Goal: Information Seeking & Learning: Learn about a topic

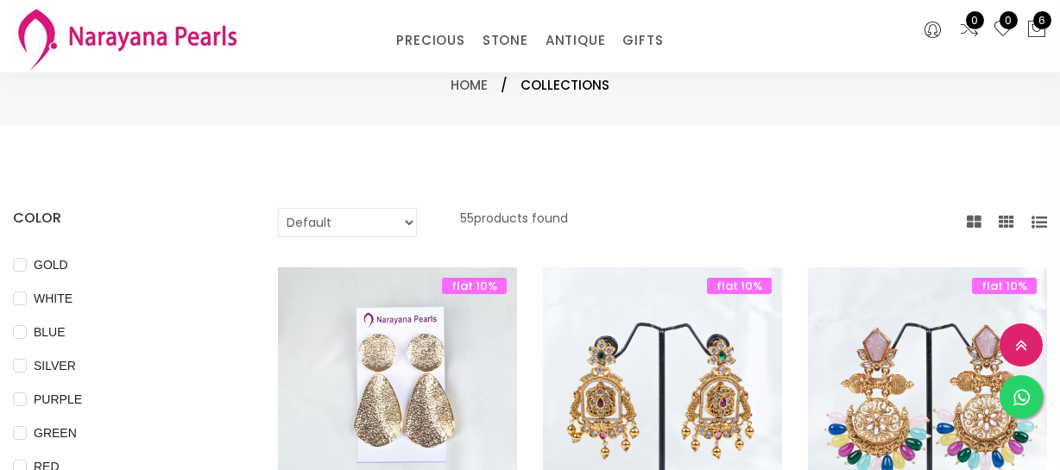
select select "INR"
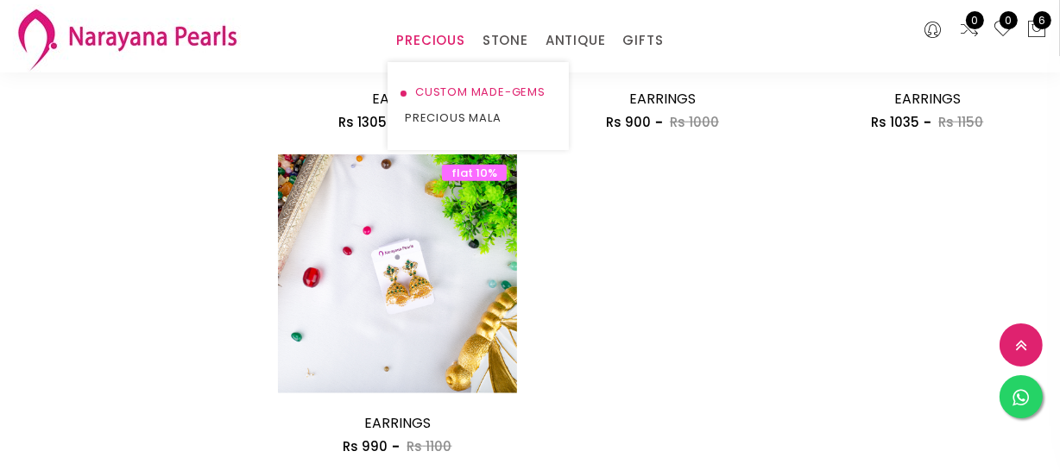
click at [450, 86] on link "CUSTOM MADE-GEMS" at bounding box center [478, 92] width 147 height 26
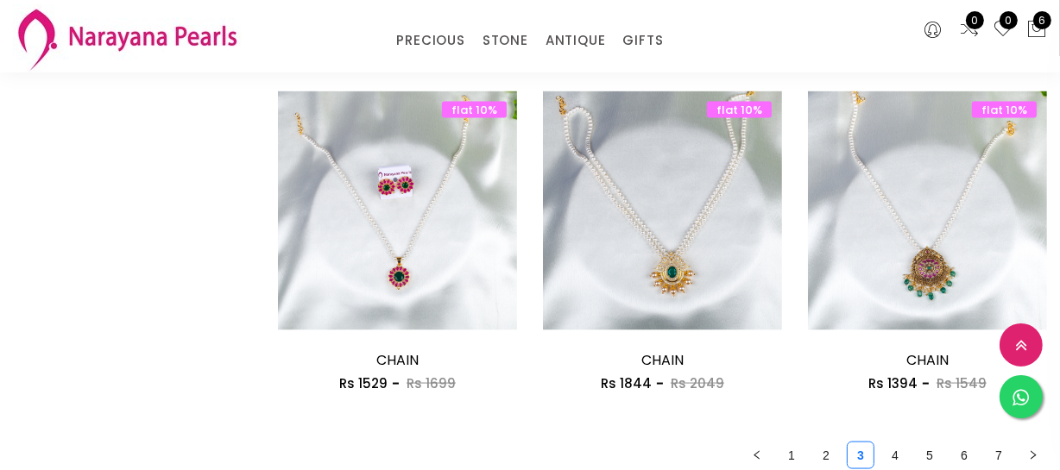
scroll to position [2353, 0]
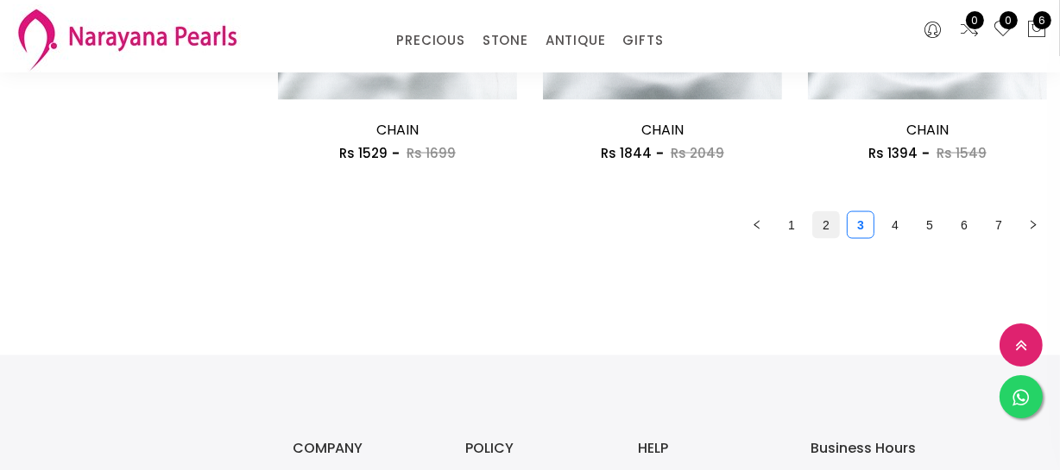
click at [819, 215] on link "2" at bounding box center [826, 225] width 26 height 26
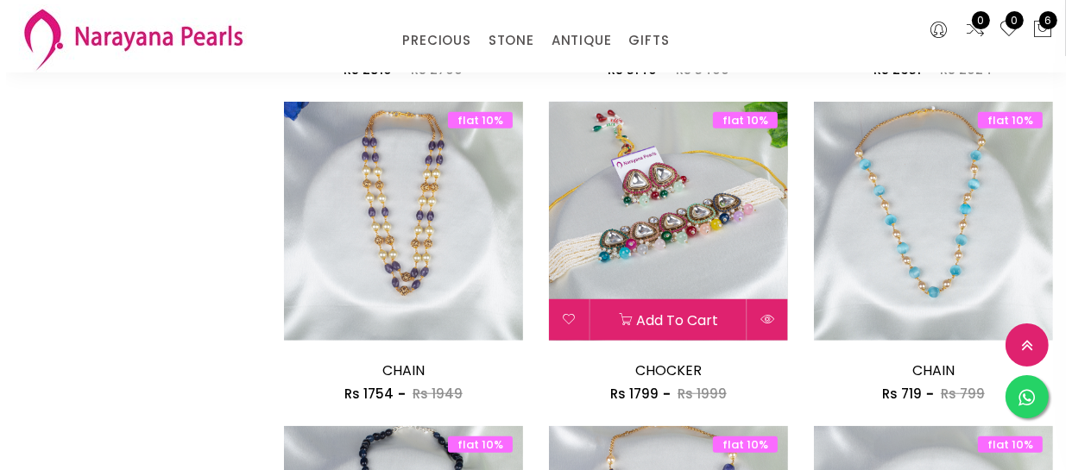
scroll to position [1255, 0]
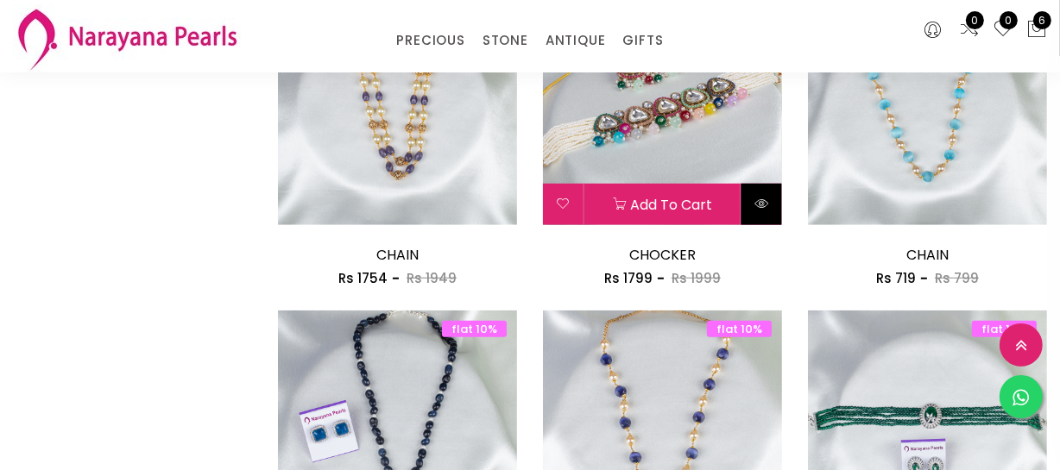
click at [761, 199] on icon at bounding box center [761, 204] width 14 height 14
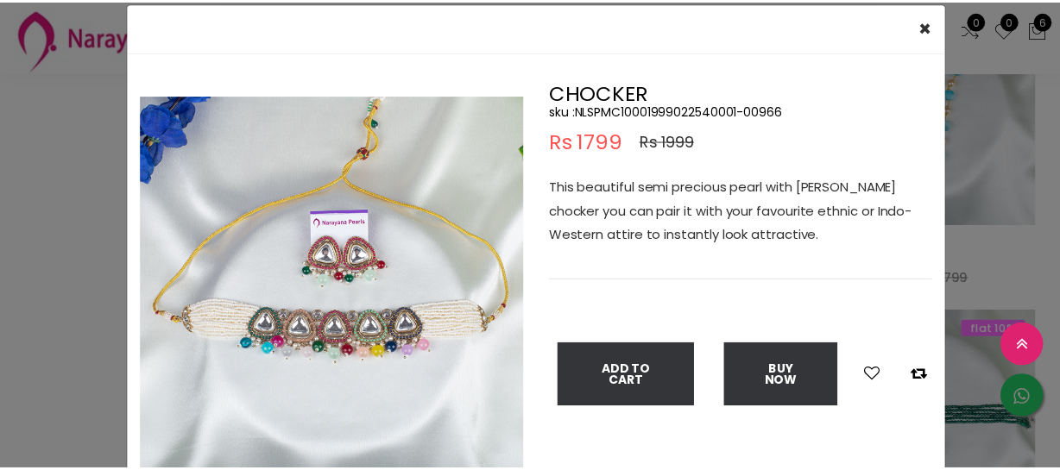
scroll to position [78, 0]
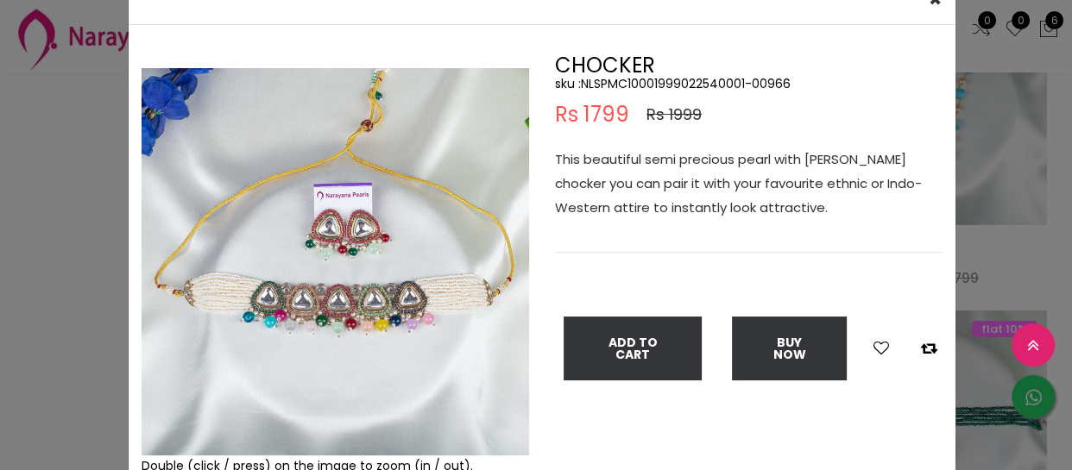
click at [511, 446] on img at bounding box center [335, 261] width 387 height 387
click at [66, 183] on div "× Close Double (click / press) on the image to zoom (in / out). CHOCKER sku : N…" at bounding box center [536, 235] width 1072 height 470
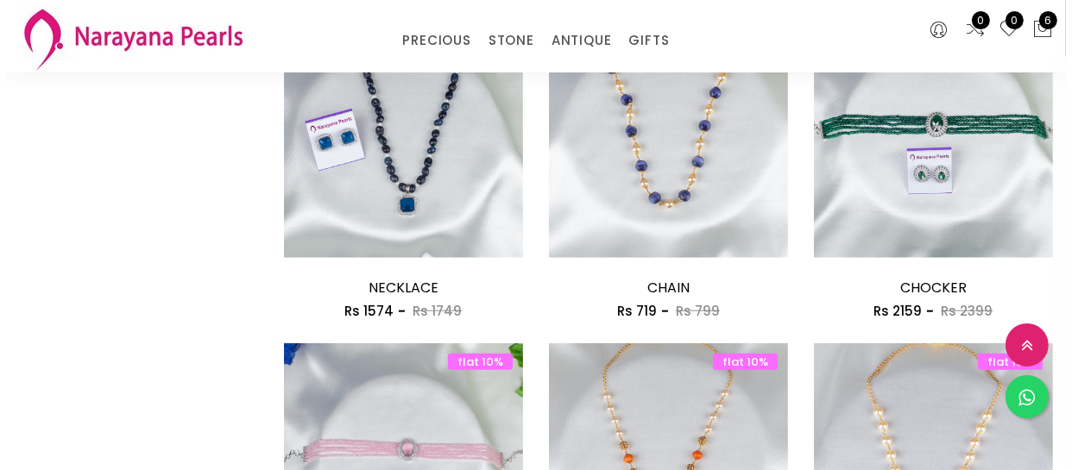
scroll to position [1569, 0]
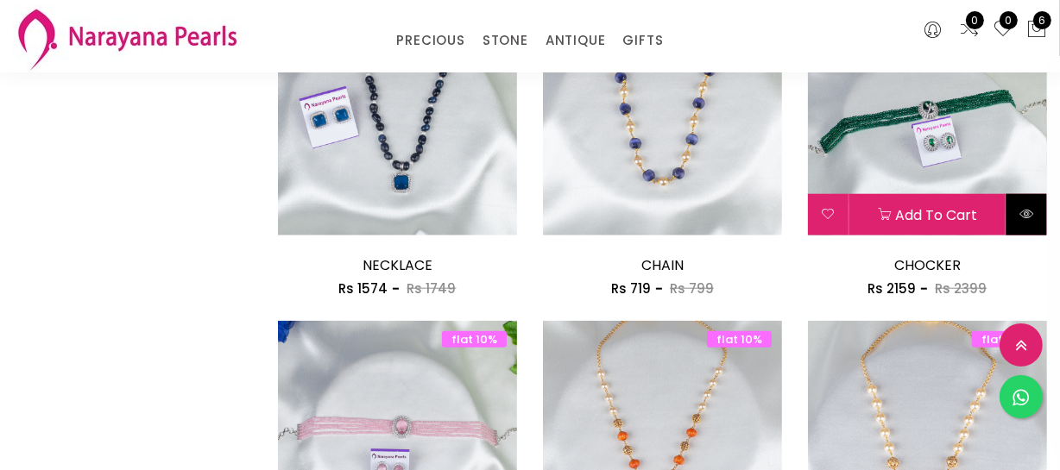
click at [1018, 215] on button at bounding box center [1026, 214] width 41 height 41
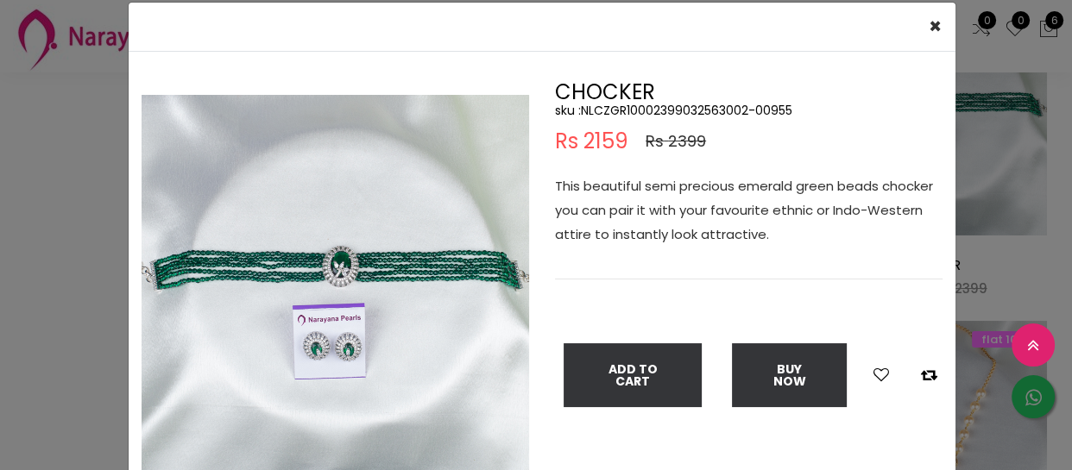
scroll to position [78, 0]
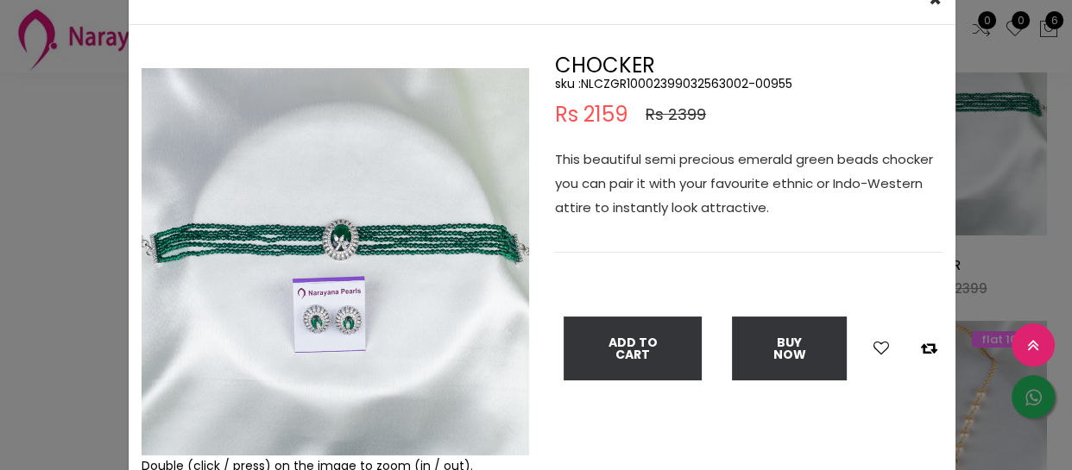
click at [82, 187] on div "× Close Double (click / press) on the image to zoom (in / out). CHOCKER sku : N…" at bounding box center [536, 235] width 1072 height 470
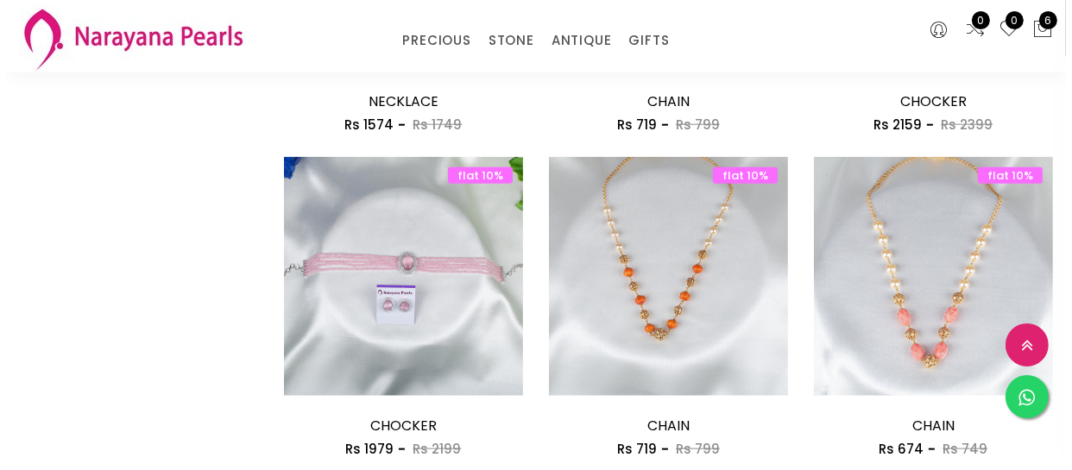
scroll to position [1803, 0]
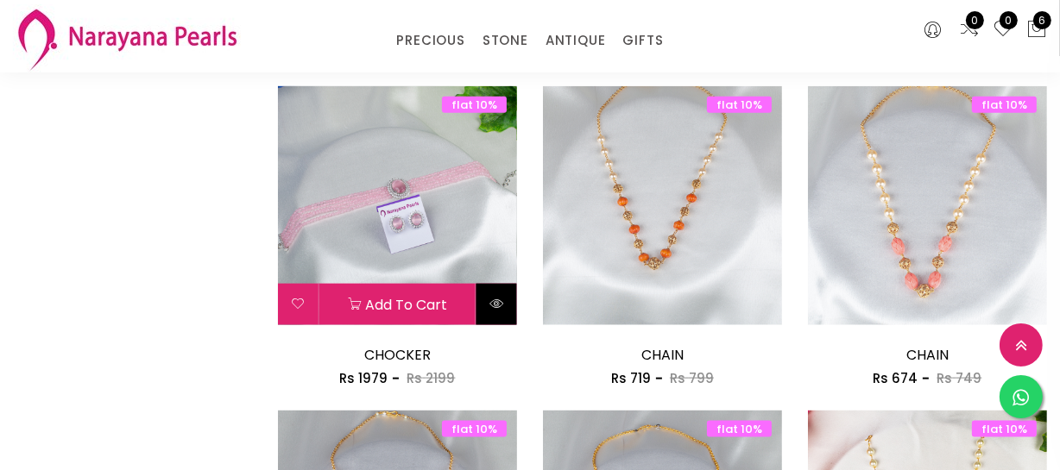
click at [502, 302] on icon at bounding box center [496, 304] width 14 height 14
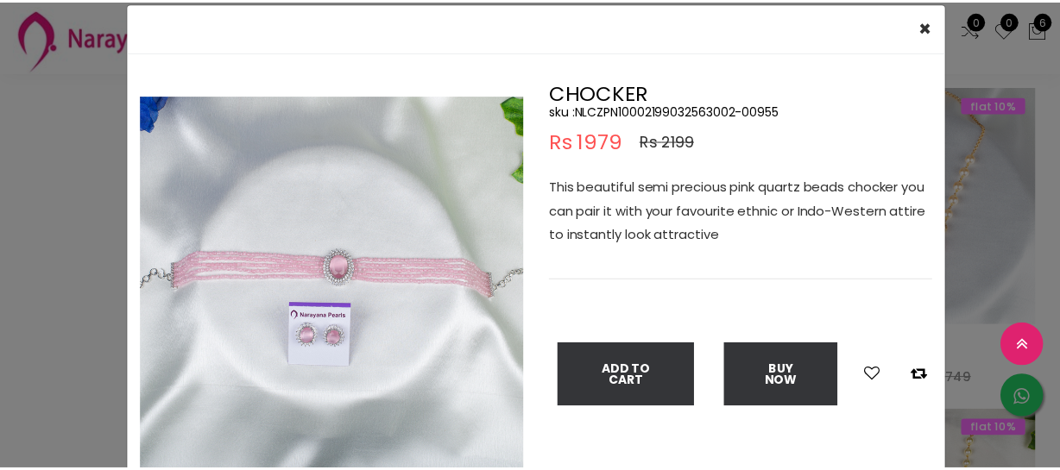
scroll to position [78, 0]
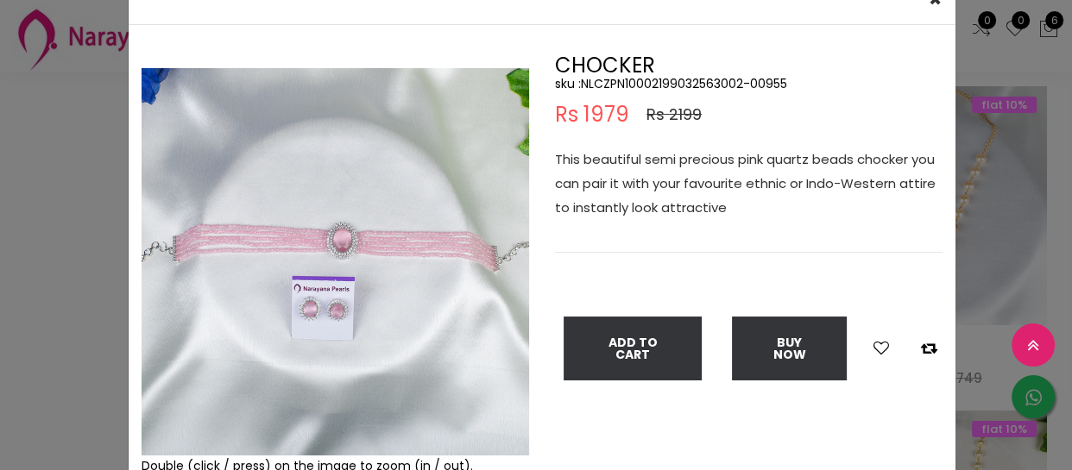
click at [72, 175] on div "× Close Double (click / press) on the image to zoom (in / out). CHOCKER sku : N…" at bounding box center [536, 235] width 1072 height 470
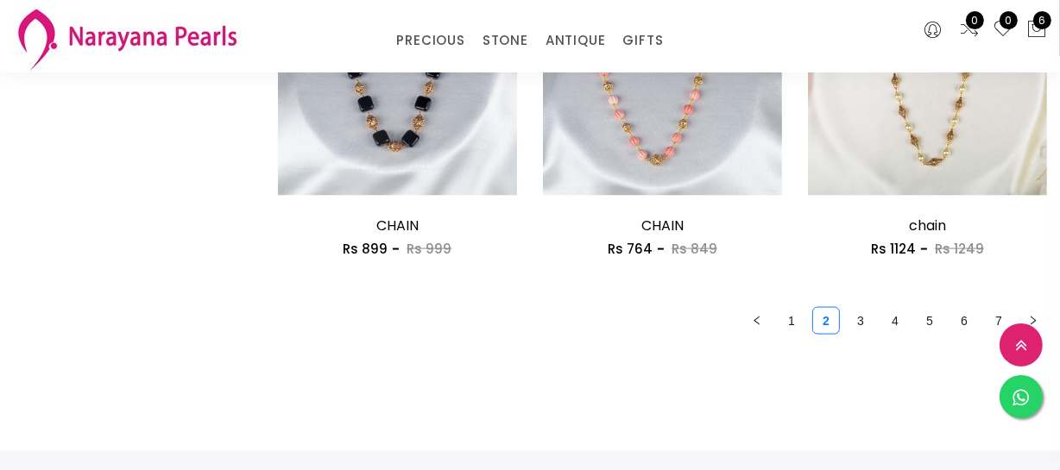
scroll to position [2275, 0]
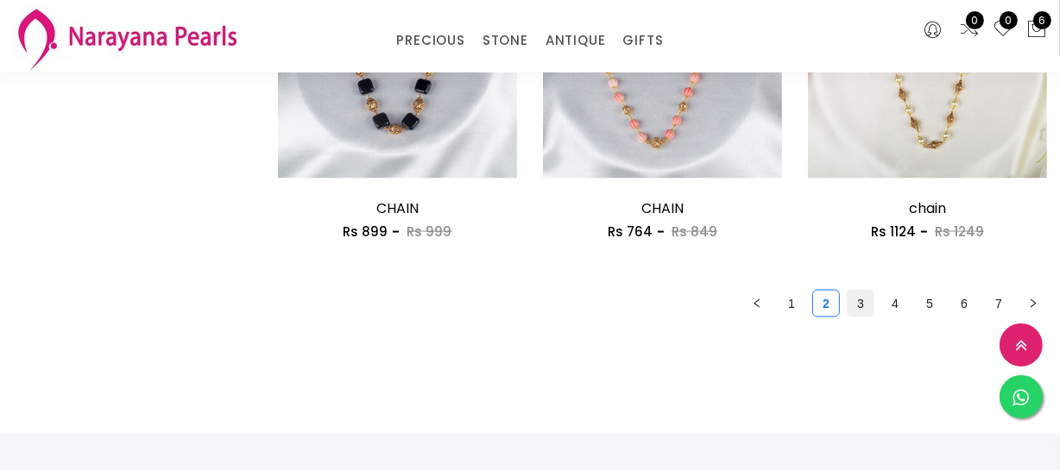
click at [859, 303] on link "3" at bounding box center [860, 304] width 26 height 26
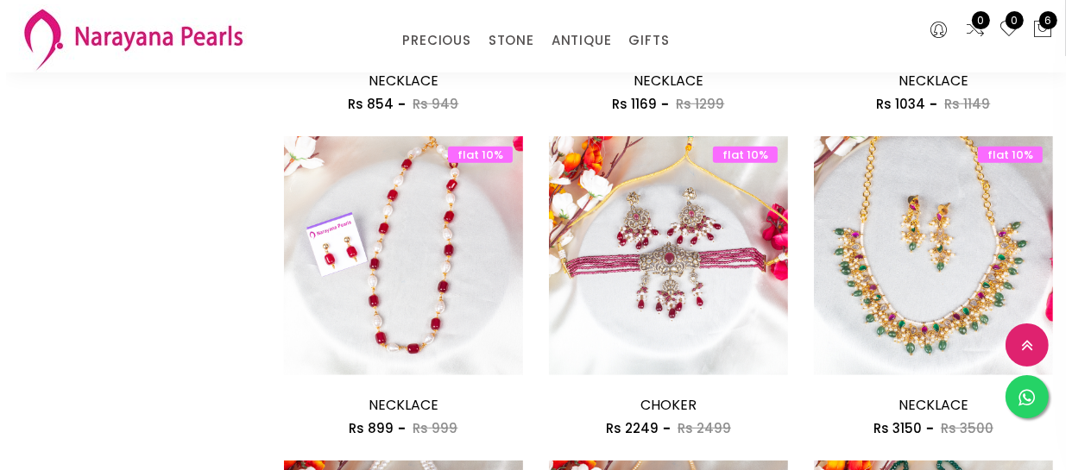
scroll to position [1098, 0]
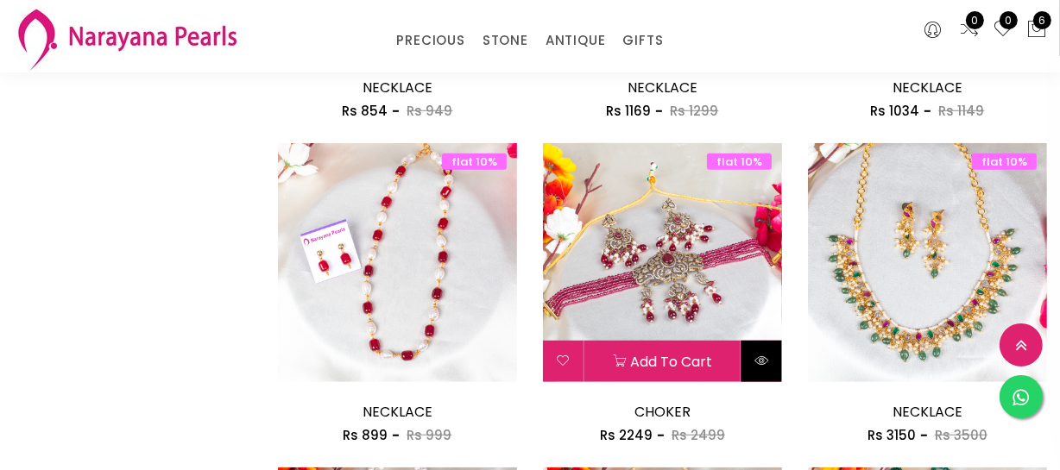
click at [757, 355] on icon at bounding box center [761, 361] width 14 height 14
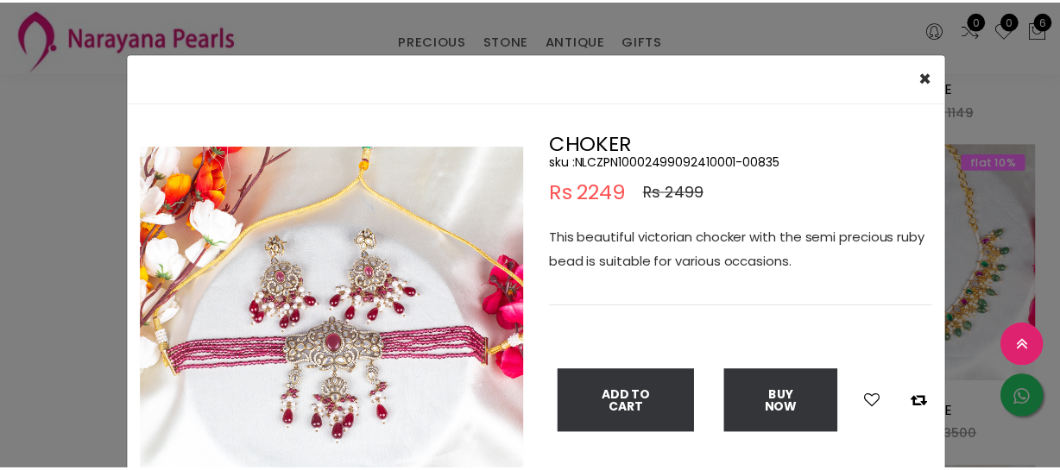
scroll to position [78, 0]
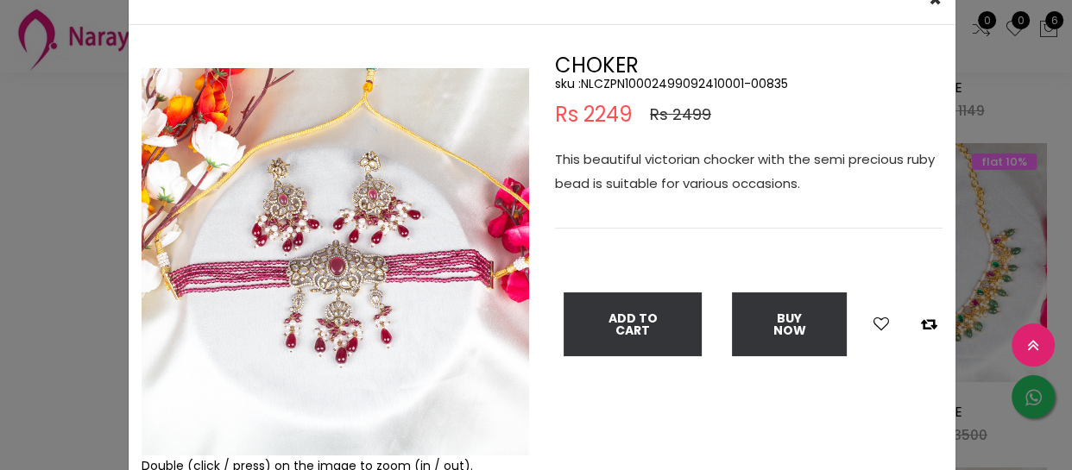
click at [0, 236] on div "× Close Double (click / press) on the image to zoom (in / out). CHOKER sku : NL…" at bounding box center [536, 235] width 1072 height 470
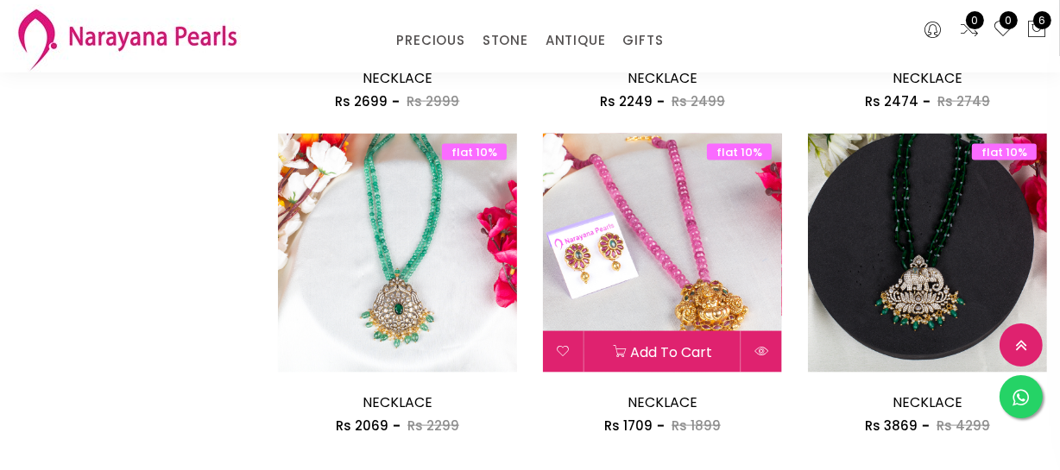
scroll to position [2275, 0]
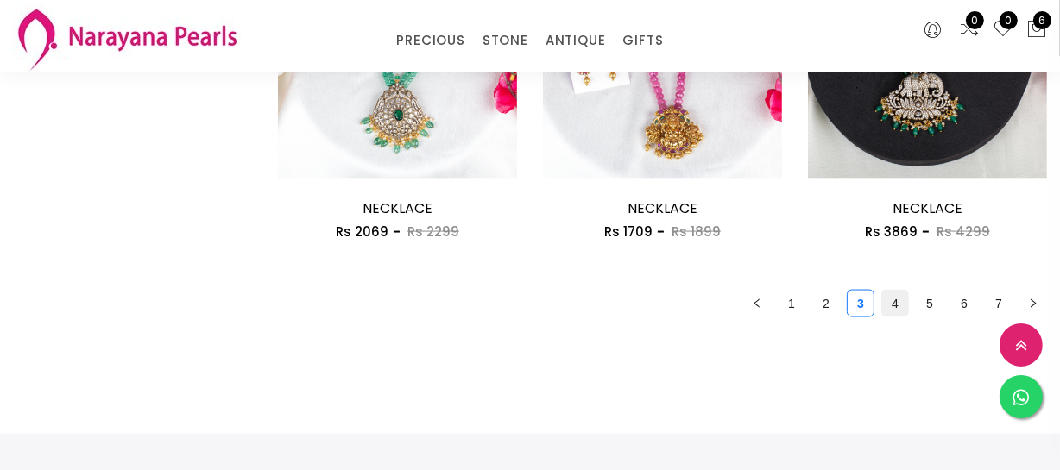
click at [904, 308] on link "4" at bounding box center [895, 304] width 26 height 26
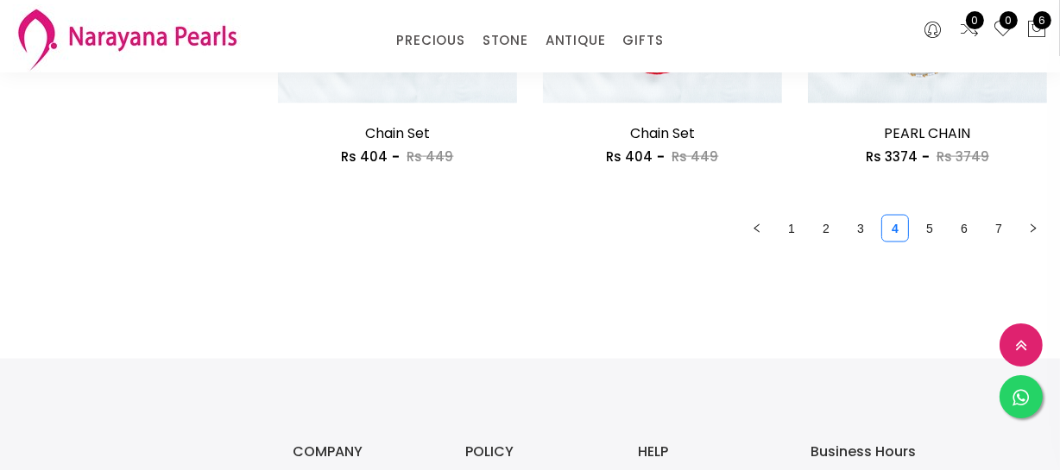
scroll to position [2353, 0]
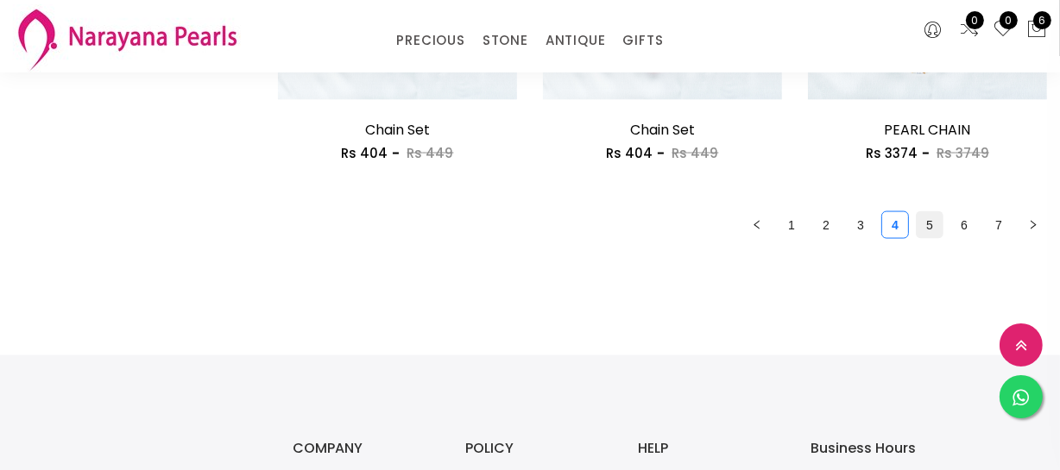
click at [928, 223] on link "5" at bounding box center [929, 225] width 26 height 26
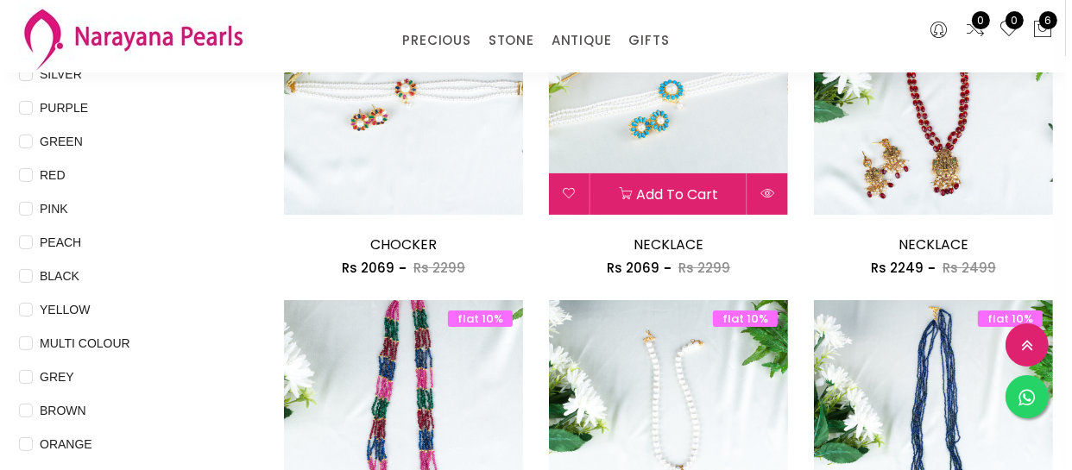
scroll to position [156, 0]
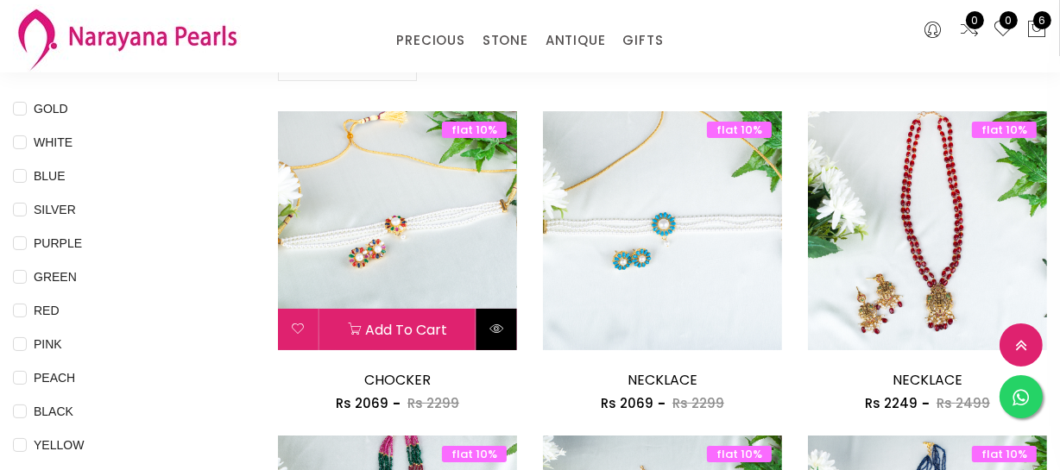
click at [498, 325] on icon at bounding box center [496, 329] width 14 height 14
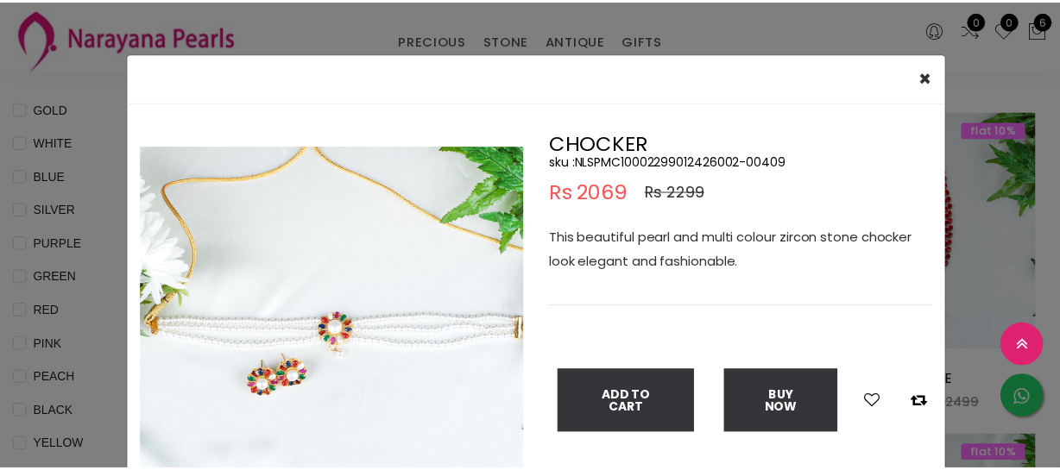
scroll to position [78, 0]
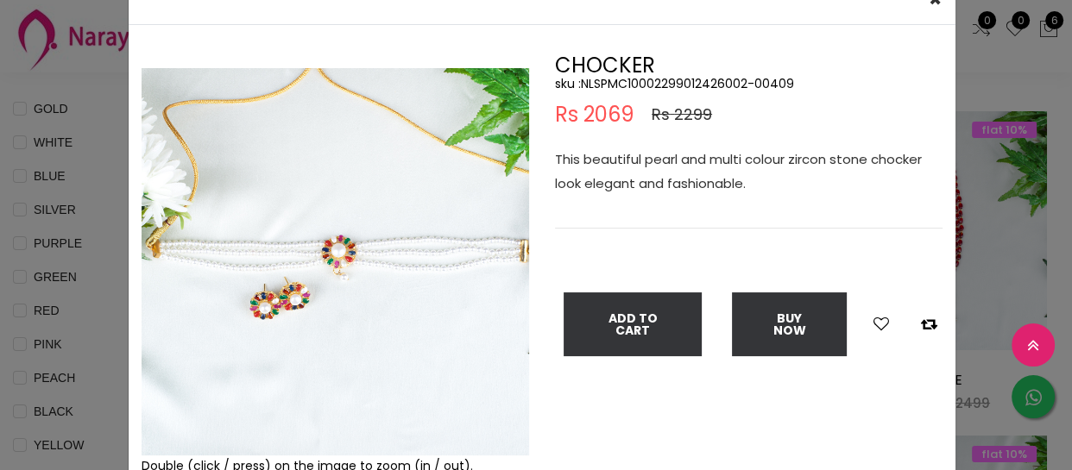
click at [39, 242] on div "× Close Double (click / press) on the image to zoom (in / out). CHOCKER sku : N…" at bounding box center [536, 235] width 1072 height 470
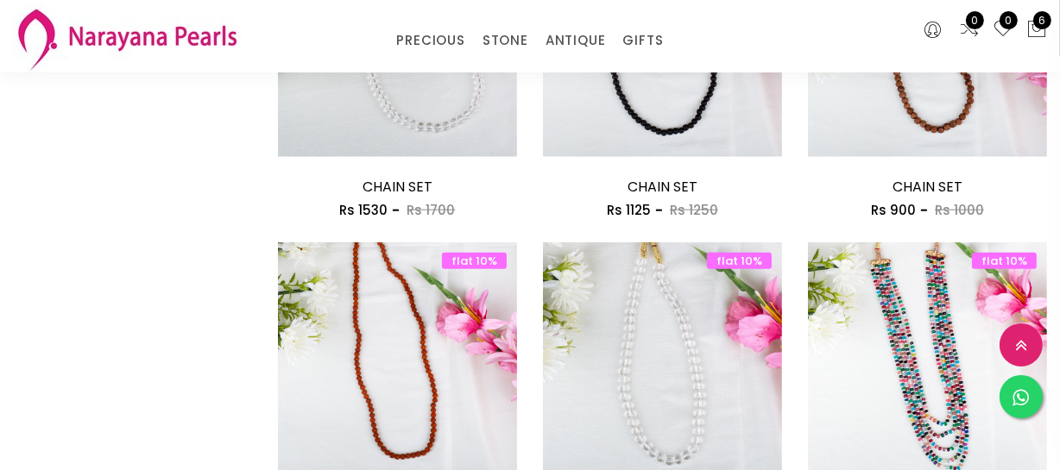
scroll to position [2196, 0]
